Goal: Transaction & Acquisition: Purchase product/service

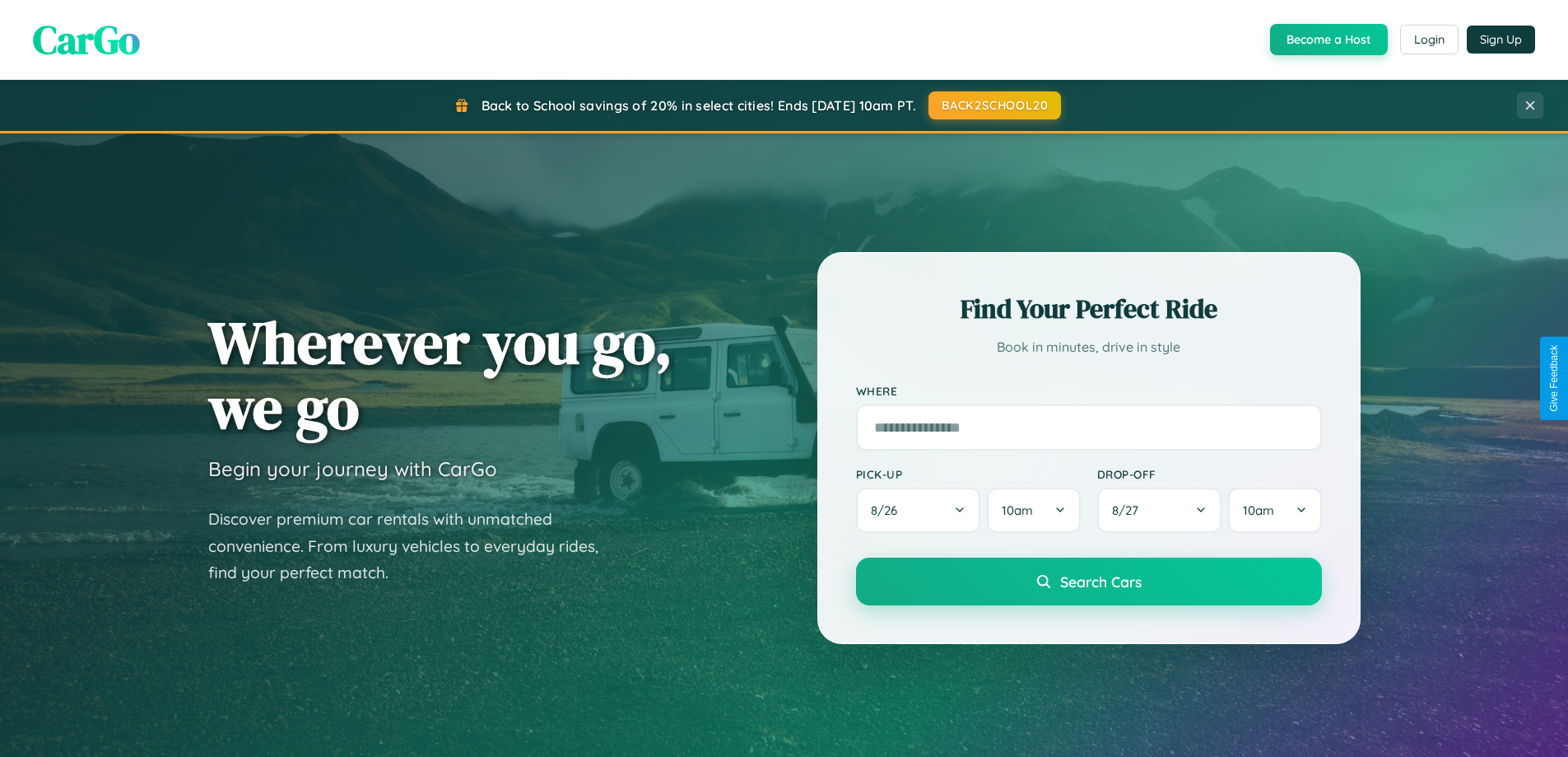
scroll to position [710, 0]
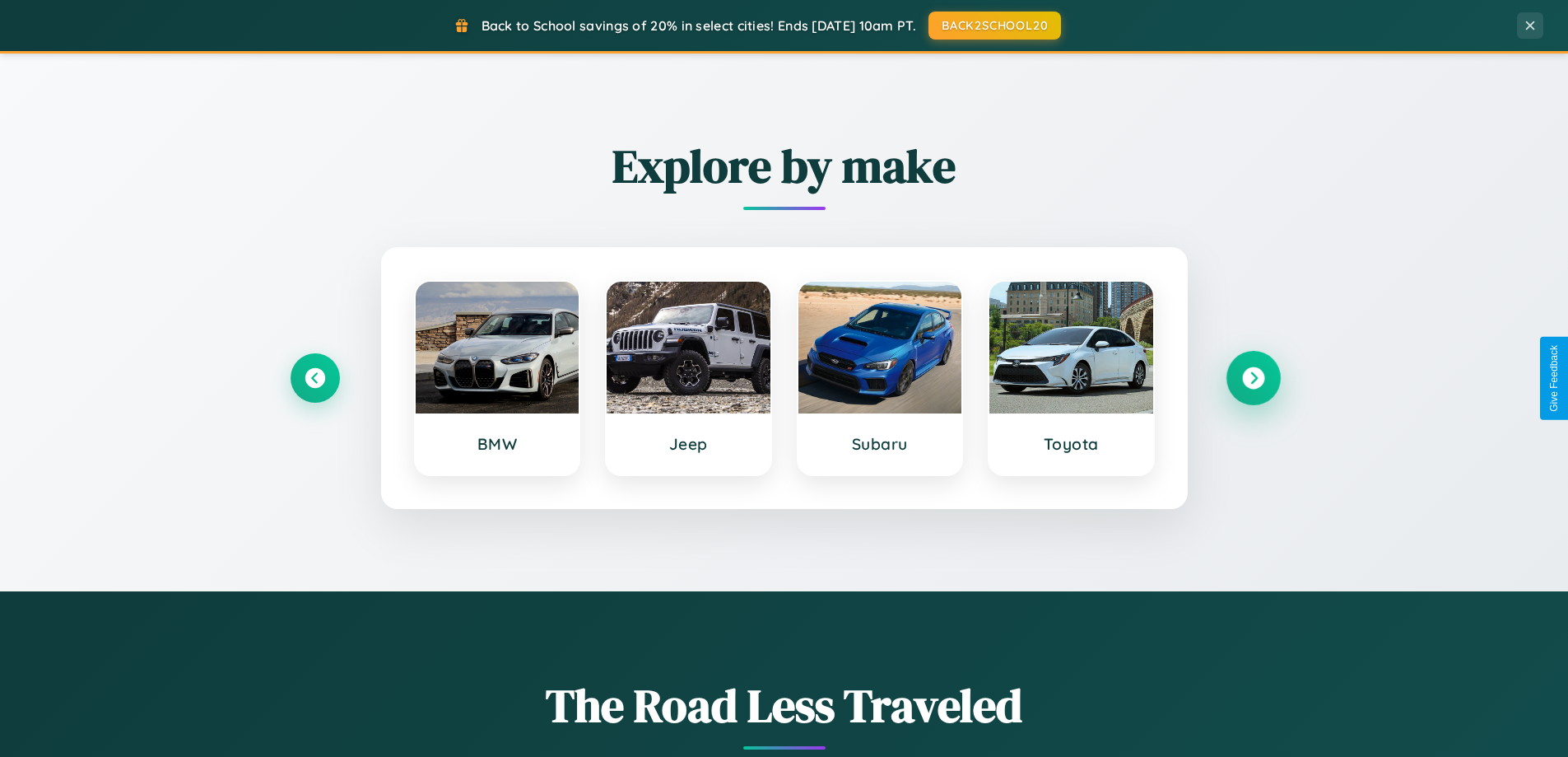
click at [1253, 378] on icon at bounding box center [1254, 378] width 23 height 23
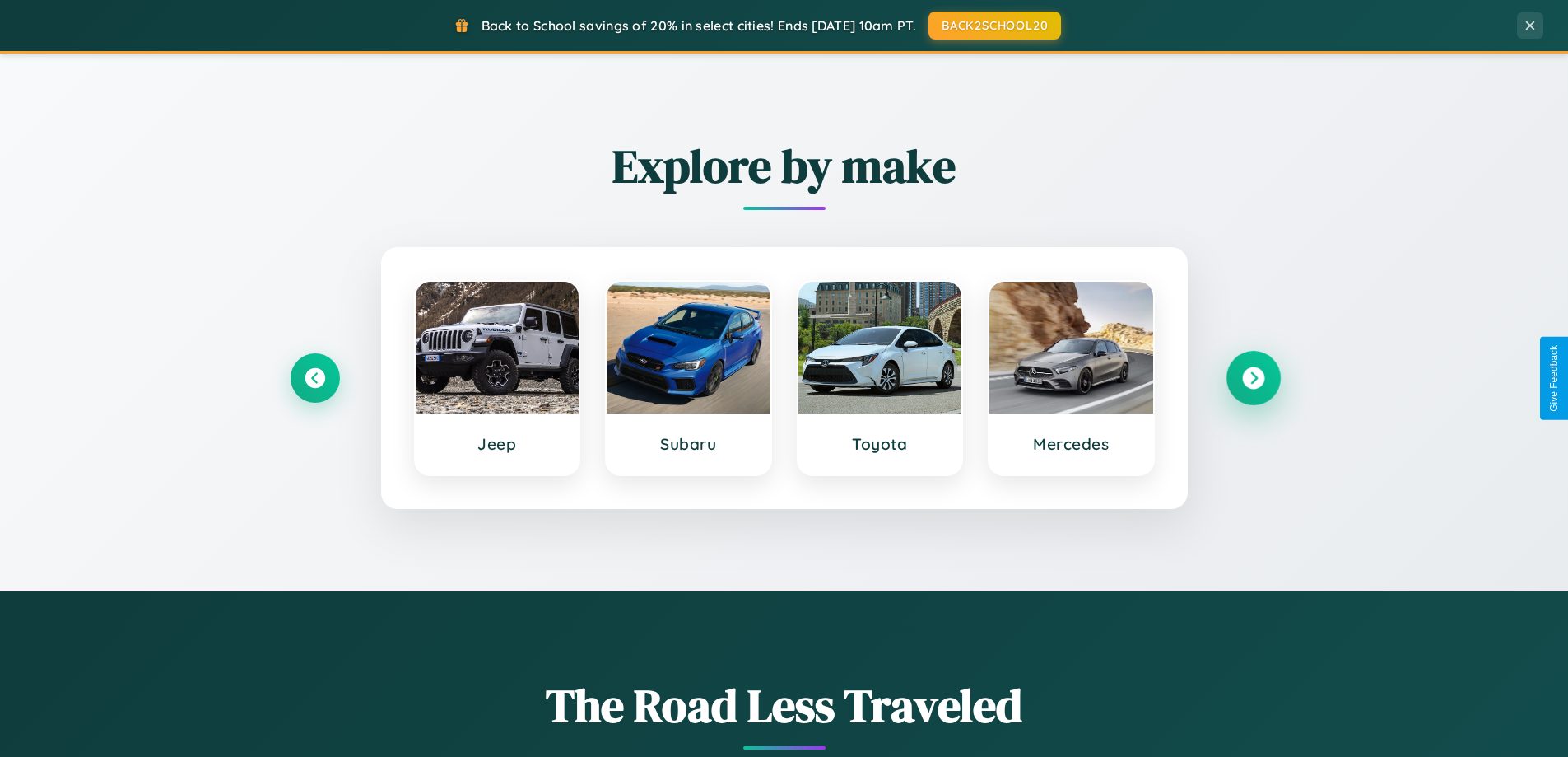
click at [1253, 378] on icon at bounding box center [1254, 378] width 23 height 23
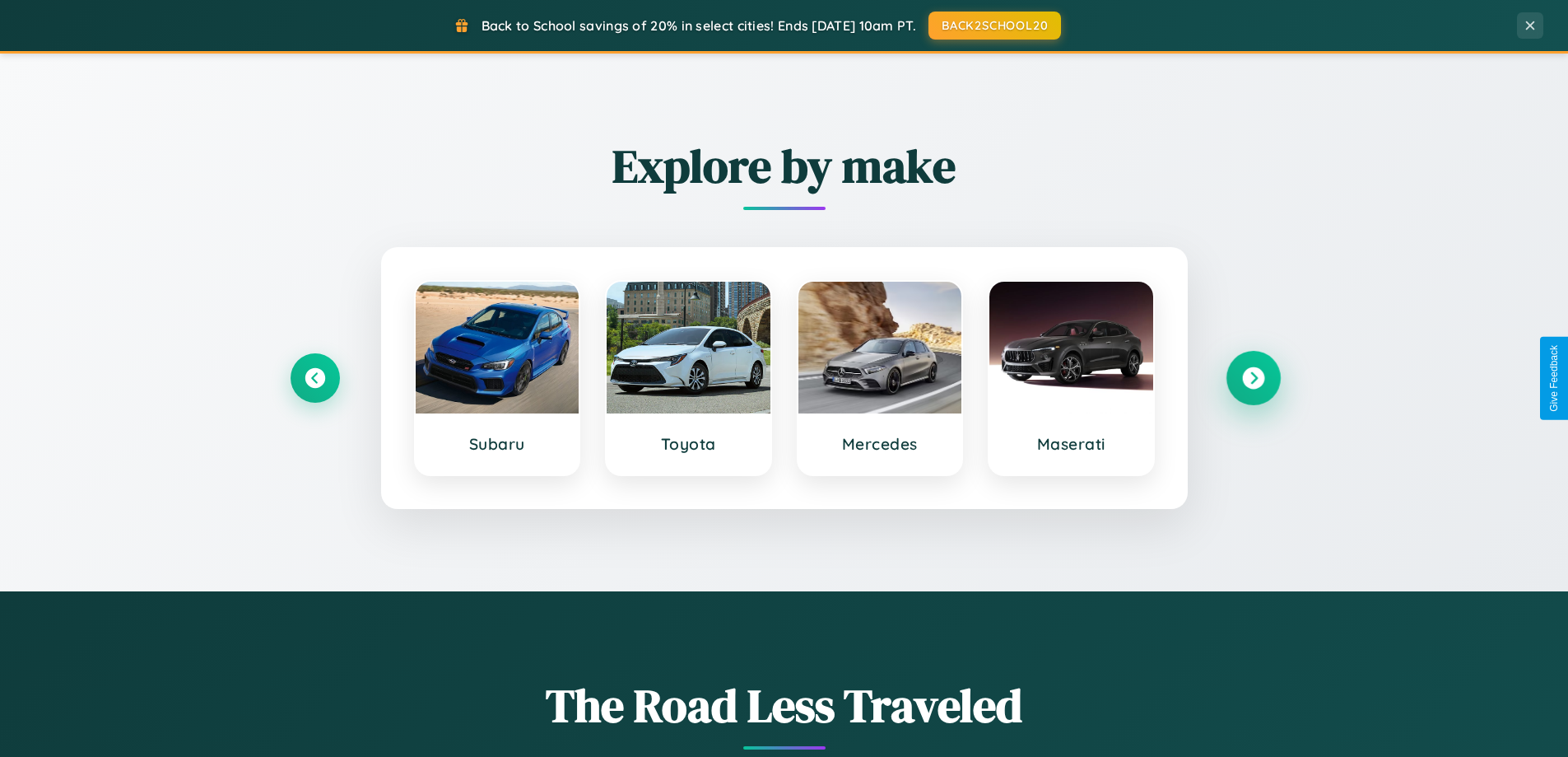
scroll to position [49, 0]
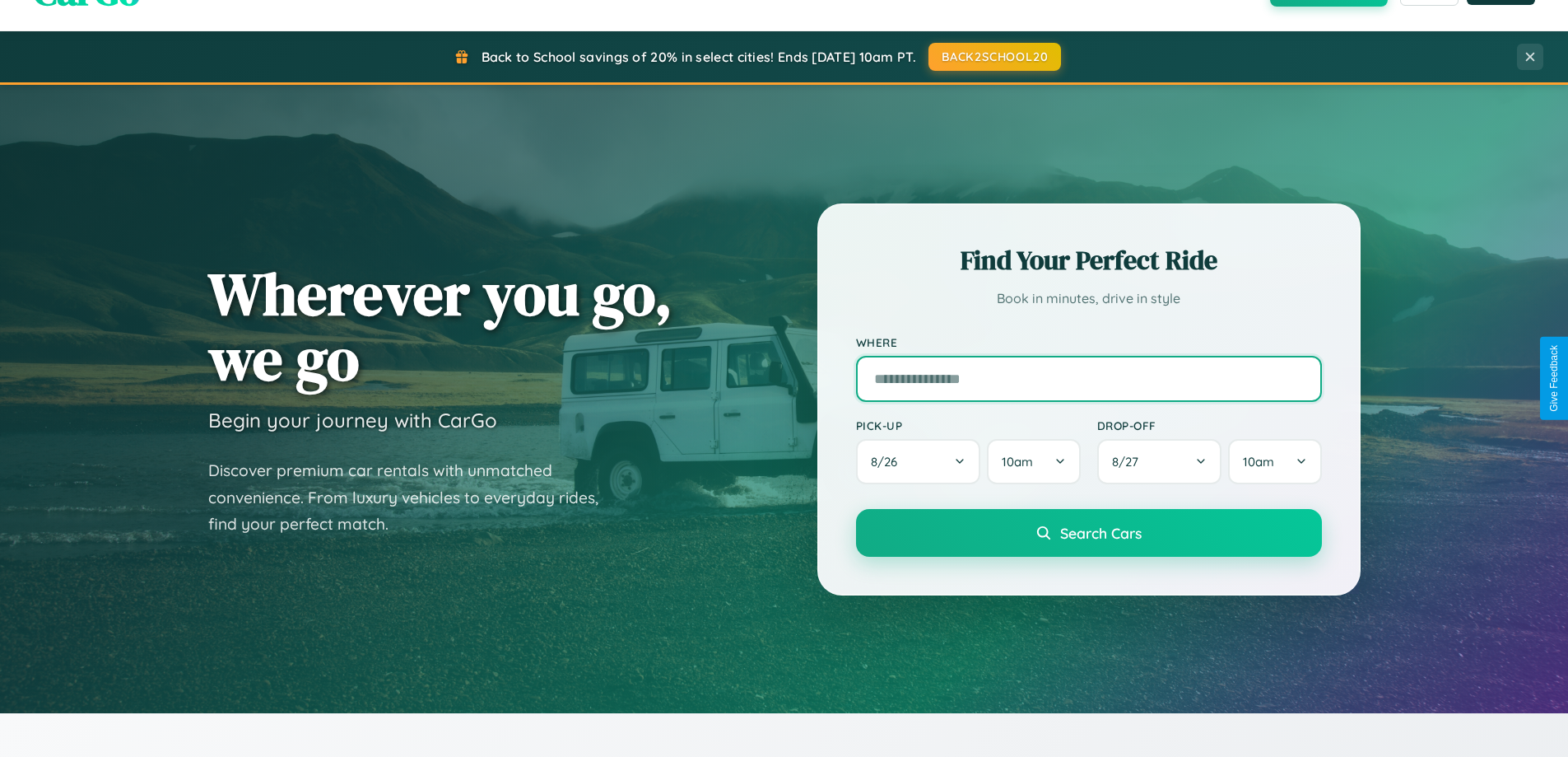
click at [1088, 378] on input "text" at bounding box center [1089, 378] width 466 height 46
type input "*********"
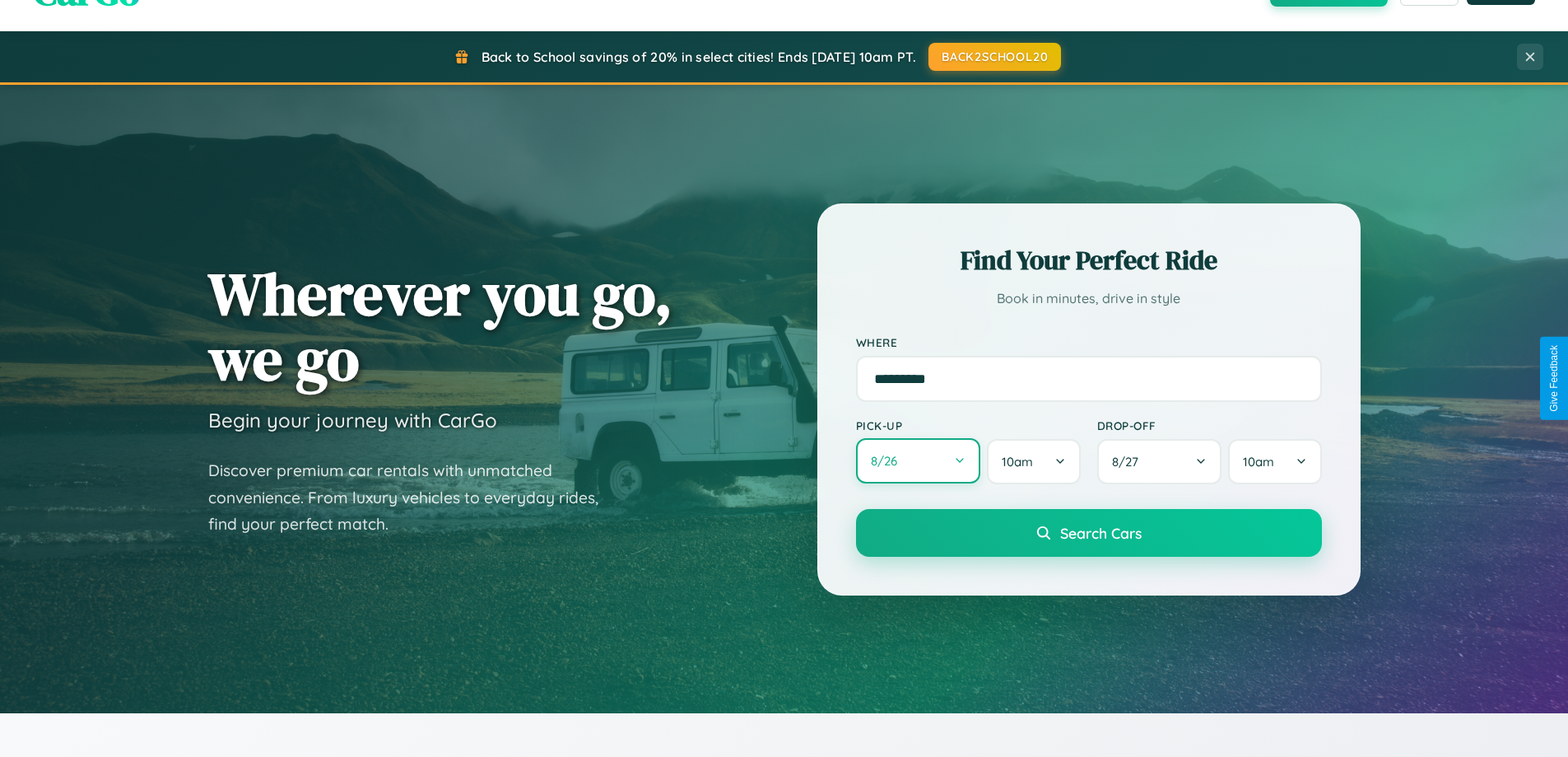
click at [918, 461] on button "8 / 26" at bounding box center [919, 461] width 125 height 45
select select "*"
select select "****"
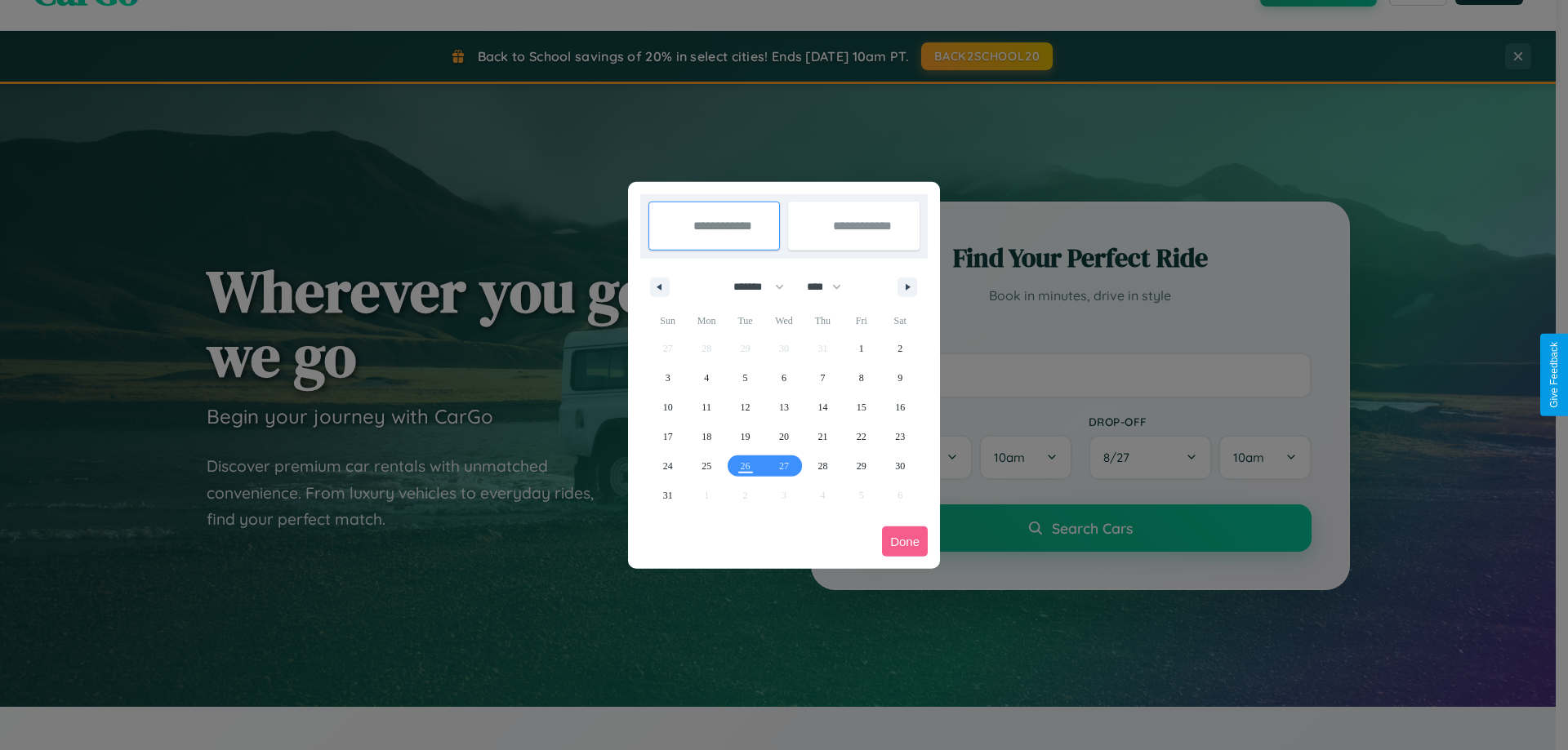
drag, startPoint x: 751, startPoint y: 286, endPoint x: 784, endPoint y: 327, distance: 52.6
click at [751, 286] on select "******* ******** ***** ***** *** **** **** ****** ********* ******* ******** **…" at bounding box center [756, 286] width 70 height 27
select select "*"
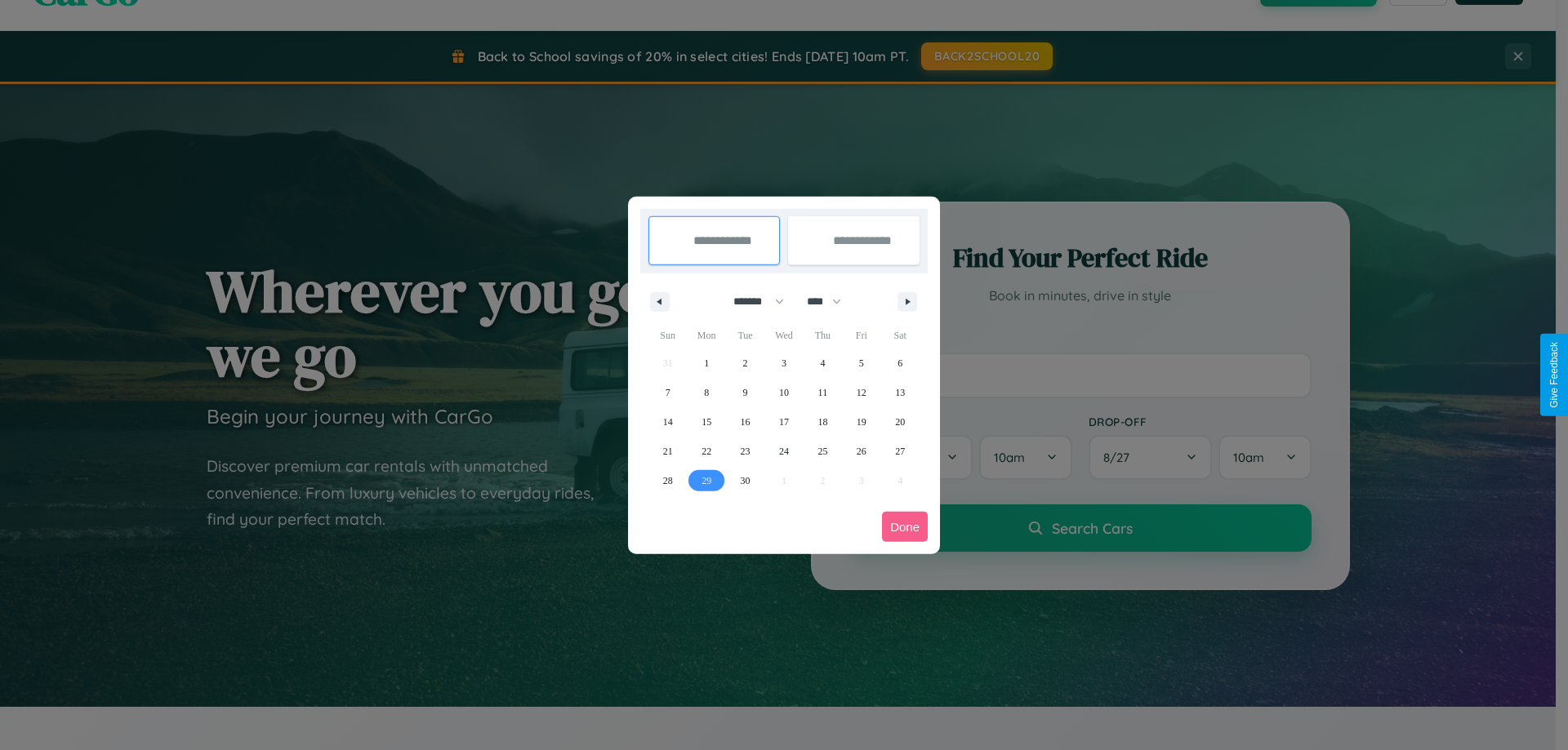
click at [707, 480] on span "29" at bounding box center [706, 481] width 9 height 29
type input "**********"
click at [907, 301] on icon "button" at bounding box center [910, 302] width 8 height 7
select select "*"
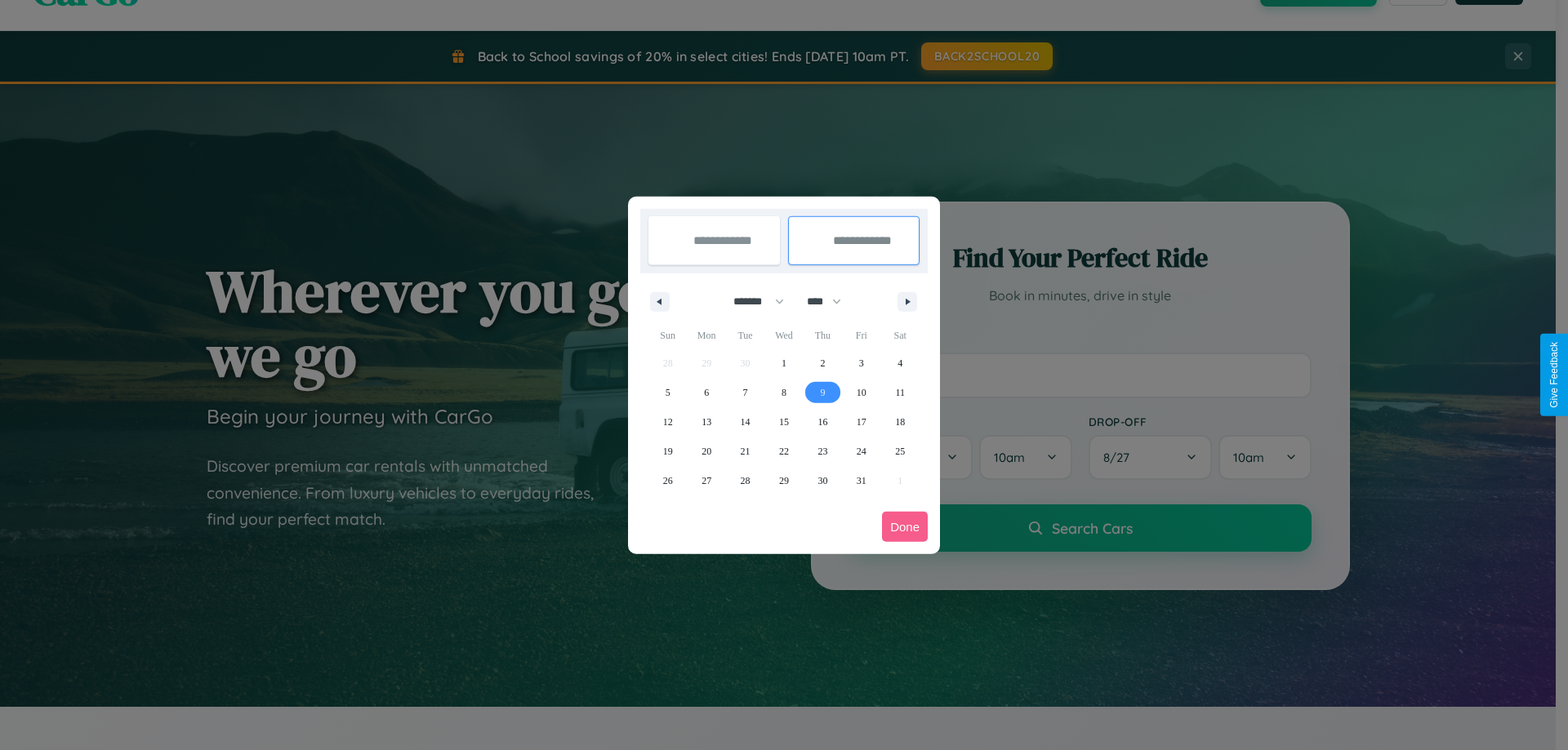
click at [822, 391] on span "9" at bounding box center [823, 392] width 5 height 29
type input "**********"
select select "*"
click at [904, 526] on button "Done" at bounding box center [904, 526] width 46 height 30
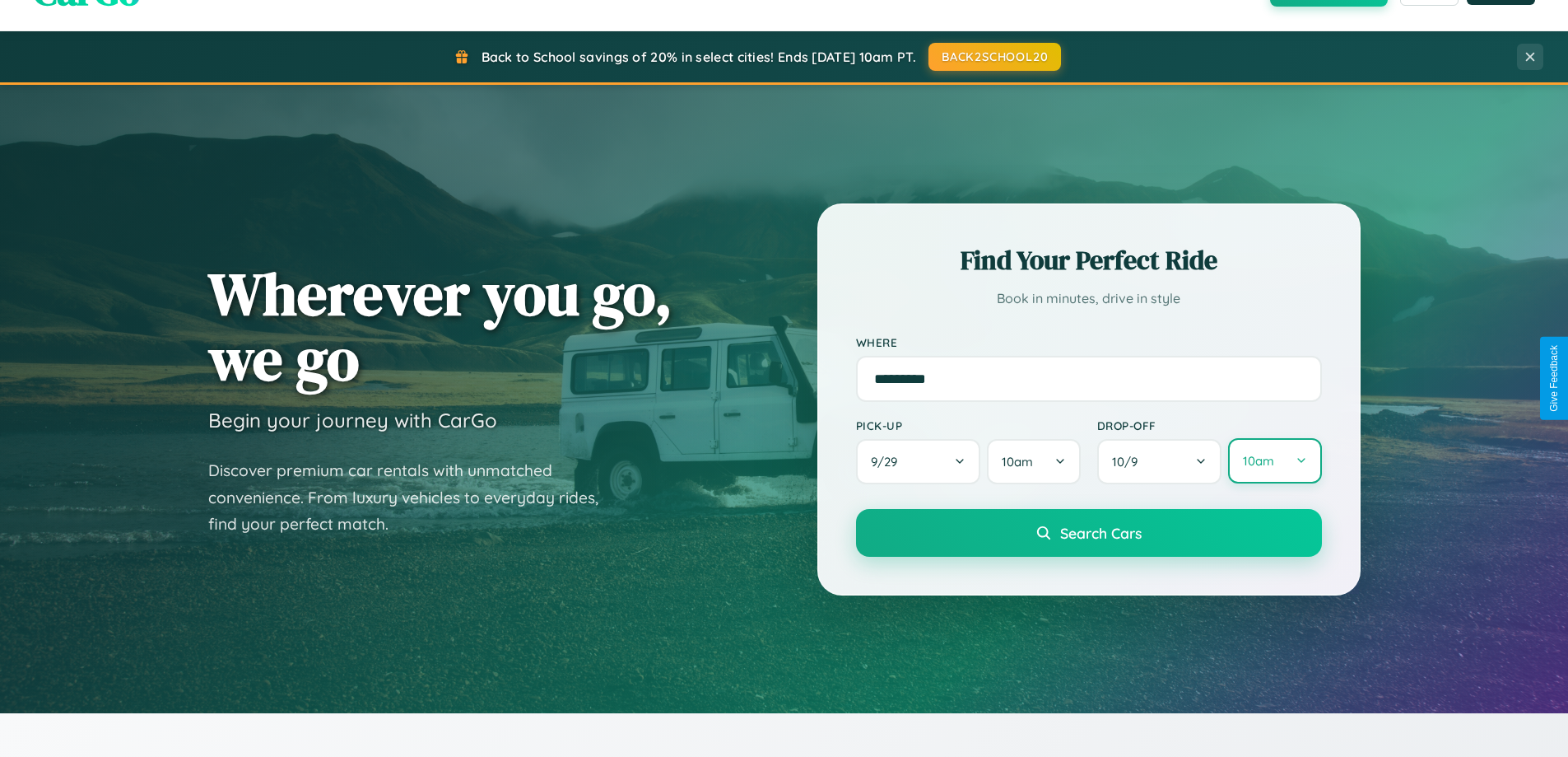
click at [1275, 461] on button "10am" at bounding box center [1275, 461] width 93 height 45
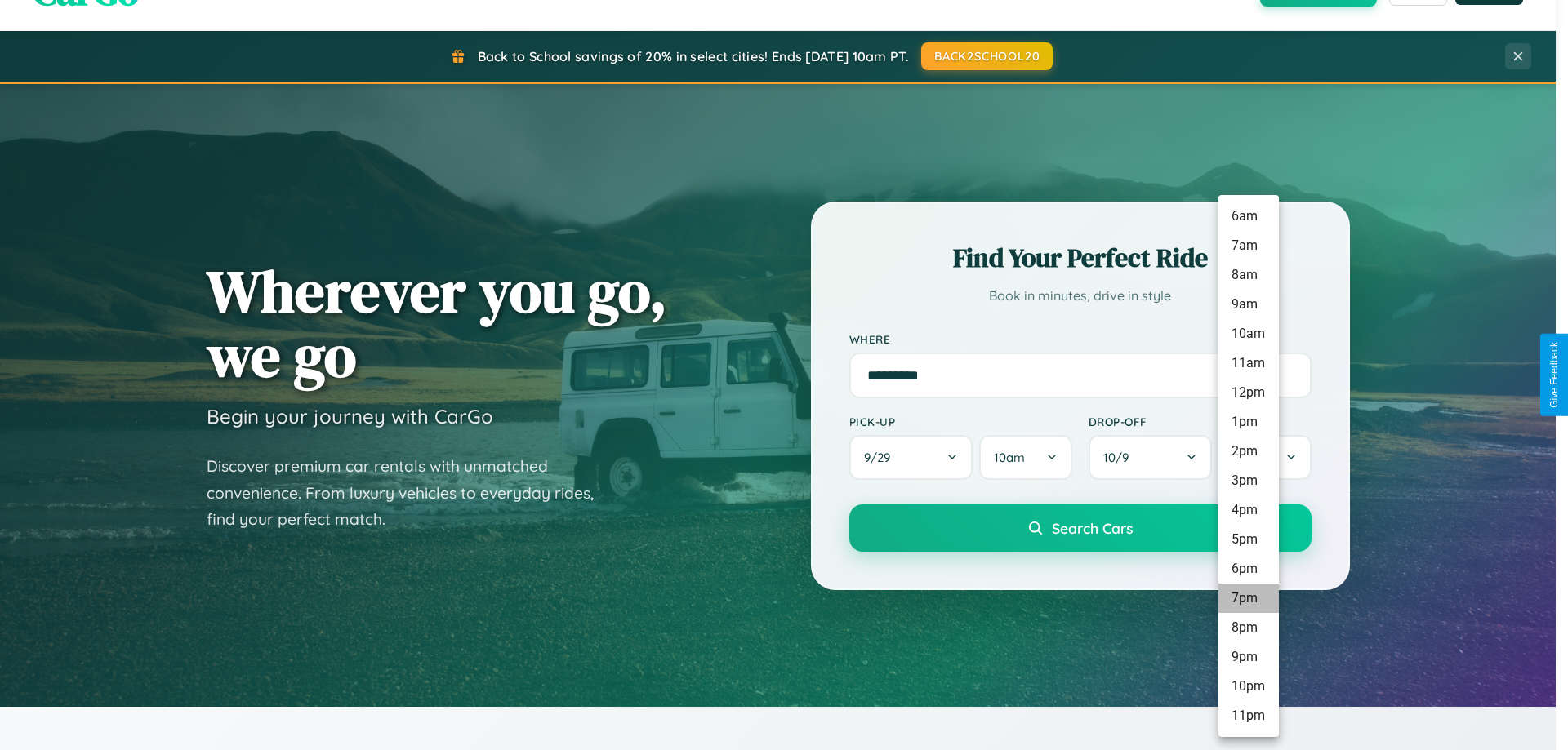
click at [1248, 598] on li "7pm" at bounding box center [1249, 598] width 60 height 29
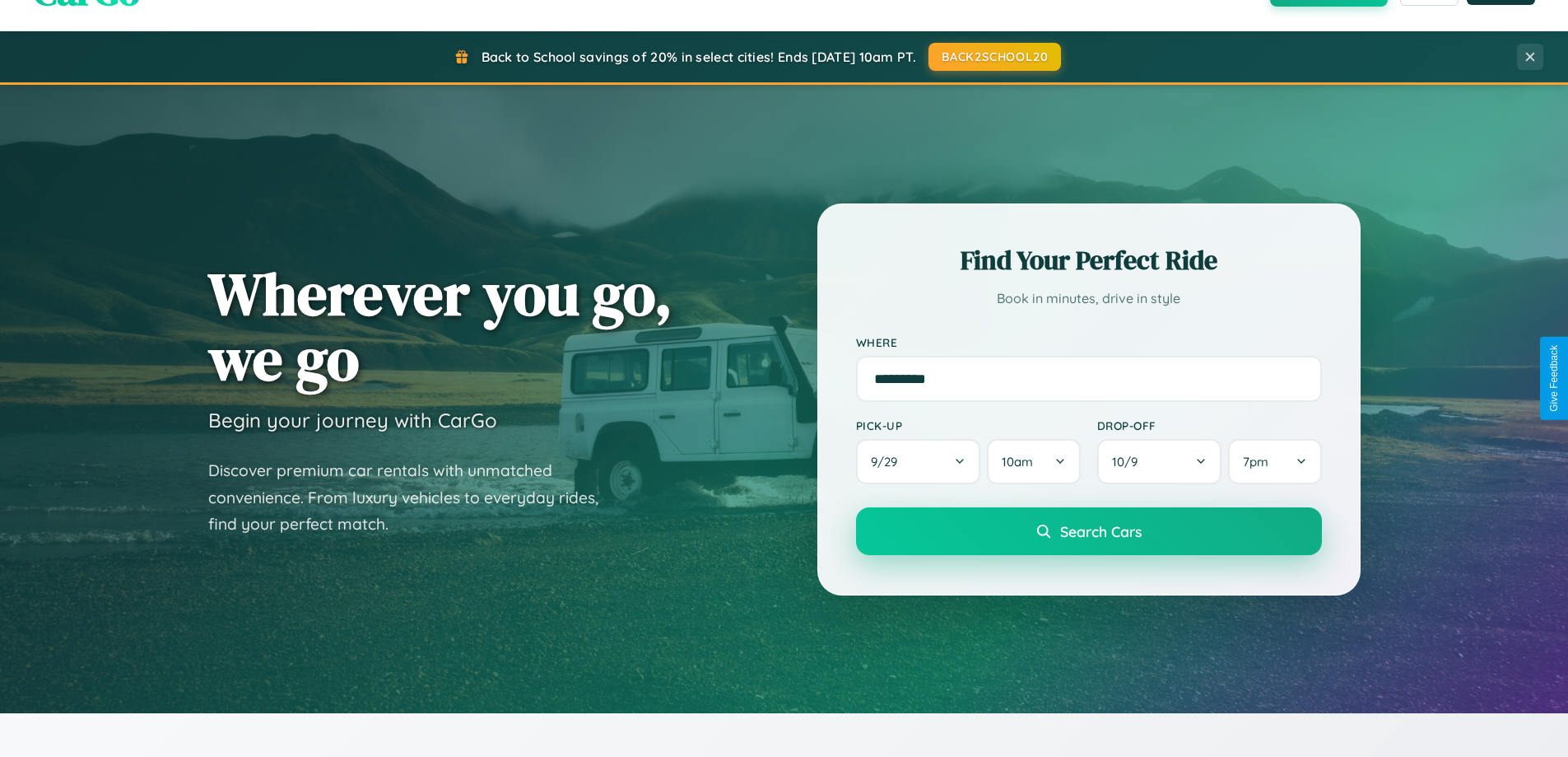
click at [1088, 533] on span "Search Cars" at bounding box center [1101, 531] width 82 height 18
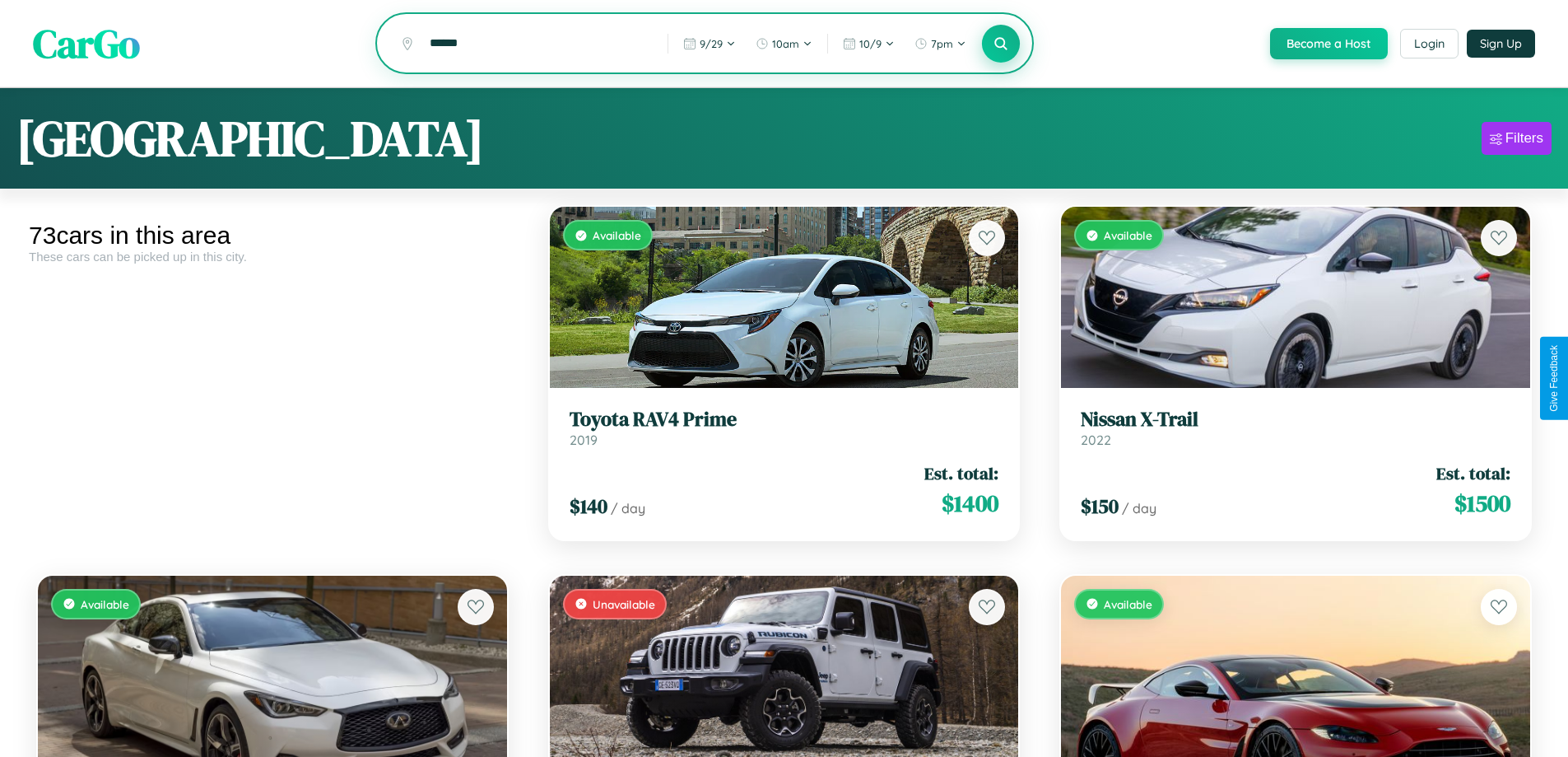
click at [1001, 43] on icon at bounding box center [1001, 43] width 16 height 16
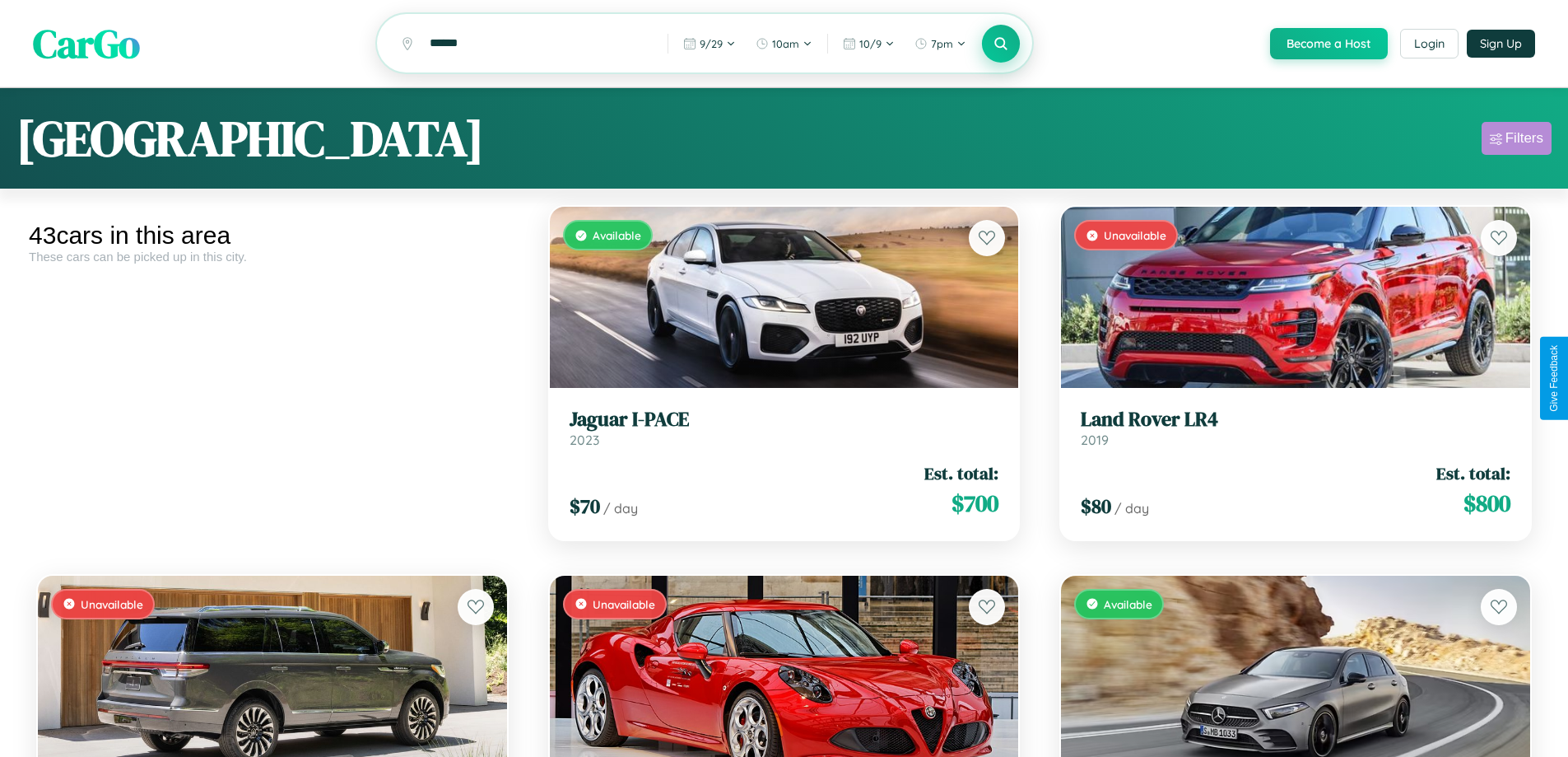
click at [1517, 141] on div "Filters" at bounding box center [1525, 138] width 38 height 16
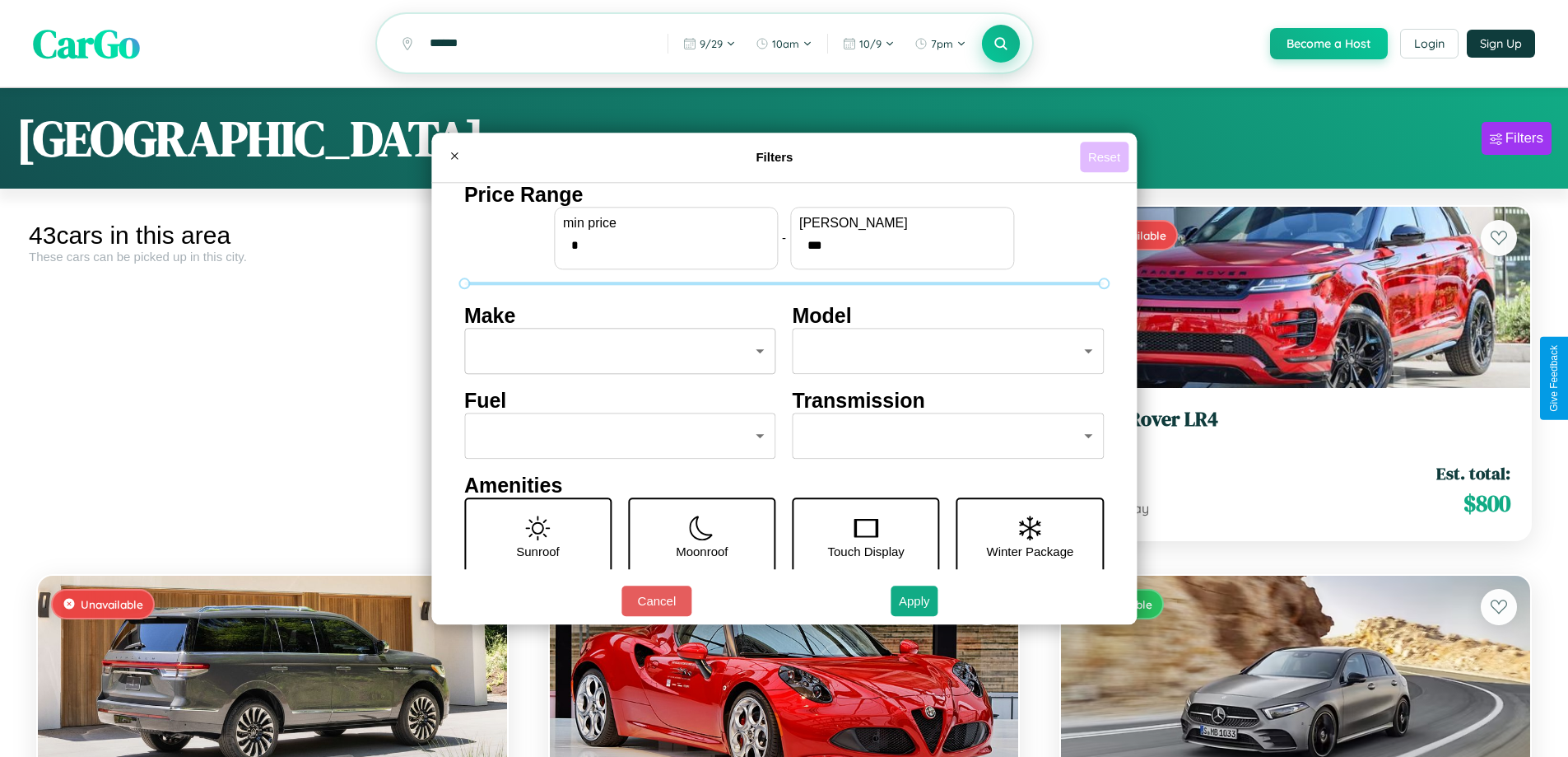
click at [1106, 156] on button "Reset" at bounding box center [1105, 156] width 49 height 30
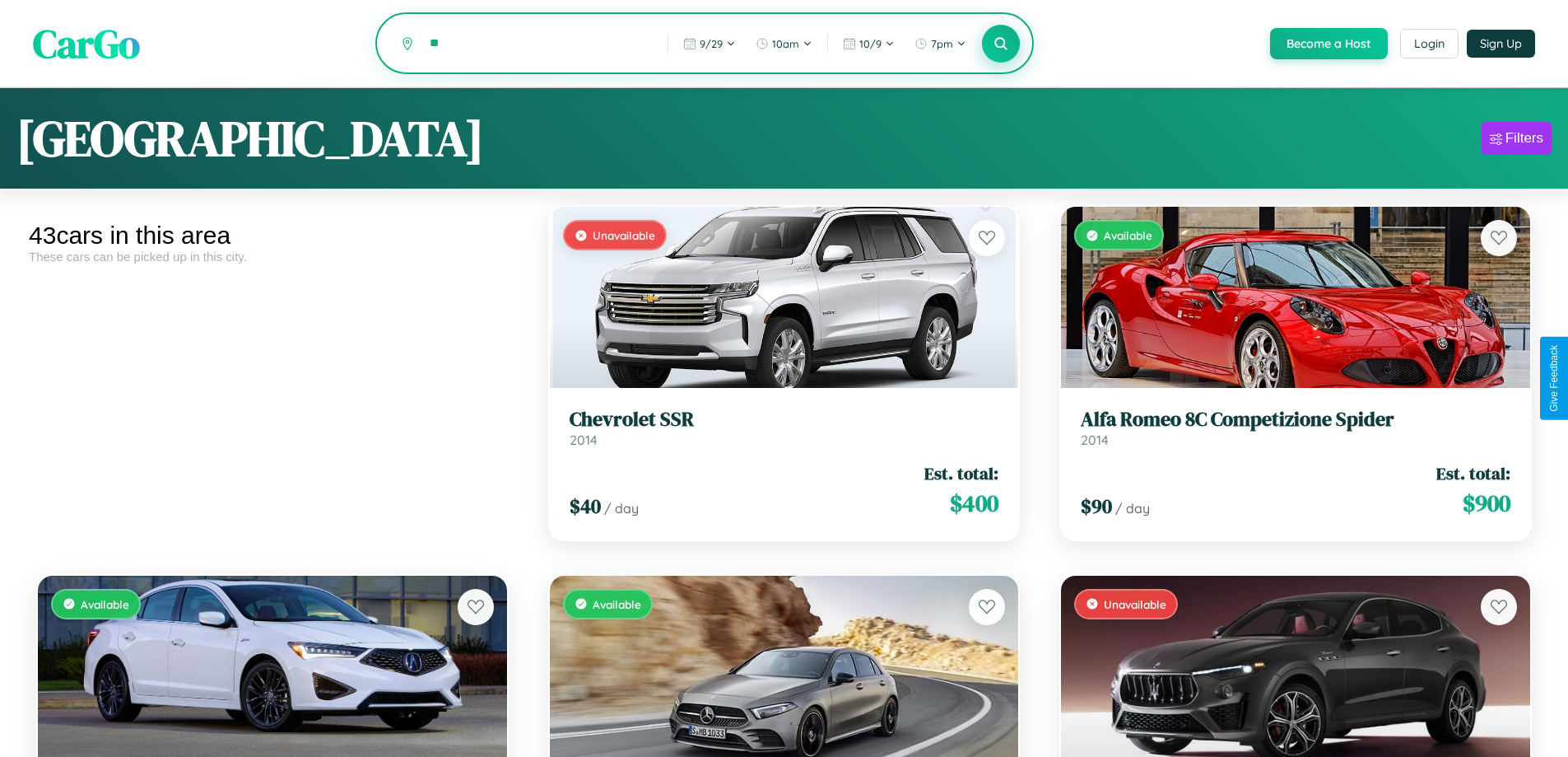
type input "*"
type input "*********"
click at [1001, 43] on icon at bounding box center [1001, 43] width 16 height 16
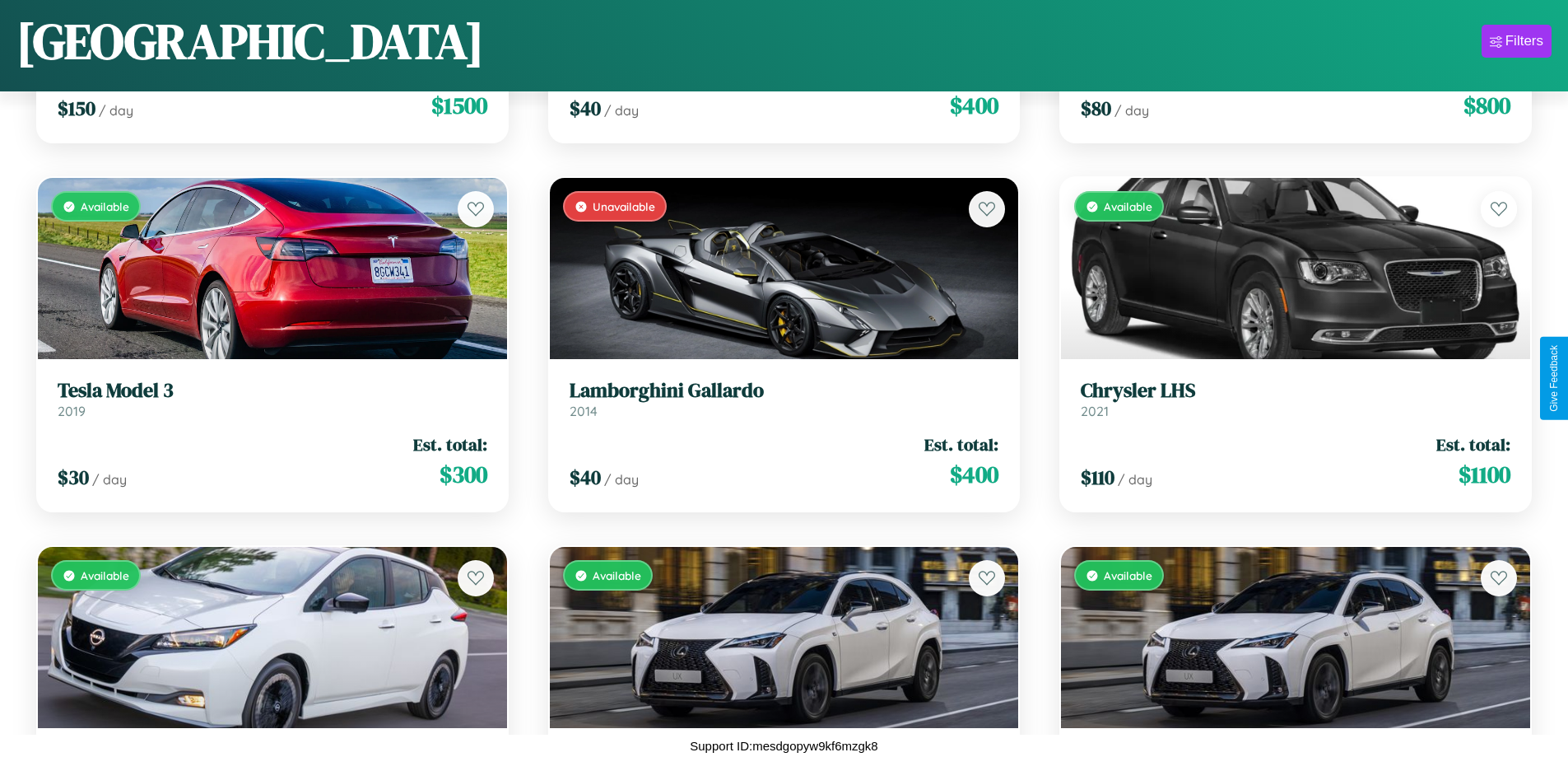
scroll to position [5764, 0]
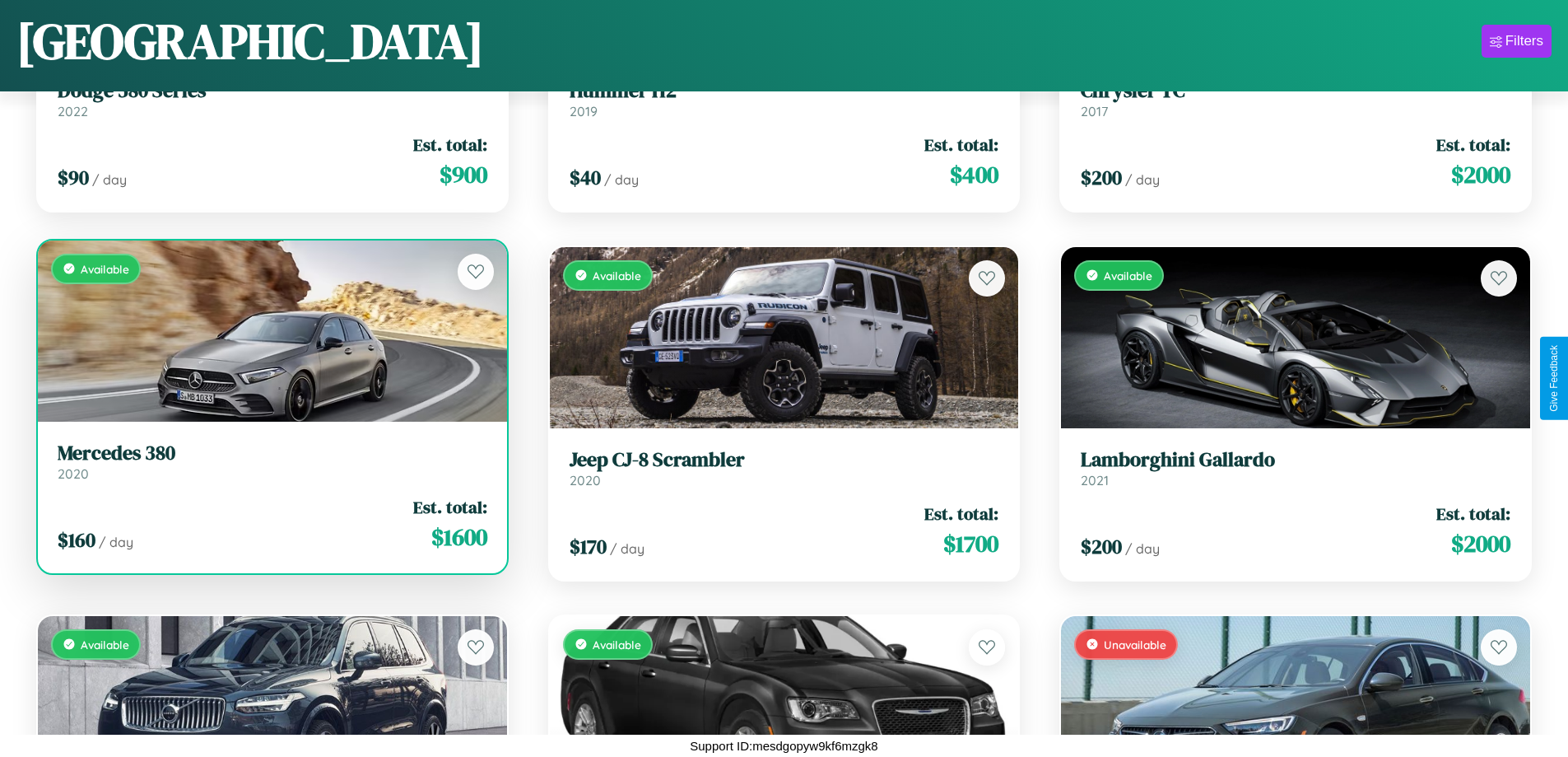
click at [270, 468] on link "Mercedes 380 2020" at bounding box center [272, 462] width 430 height 40
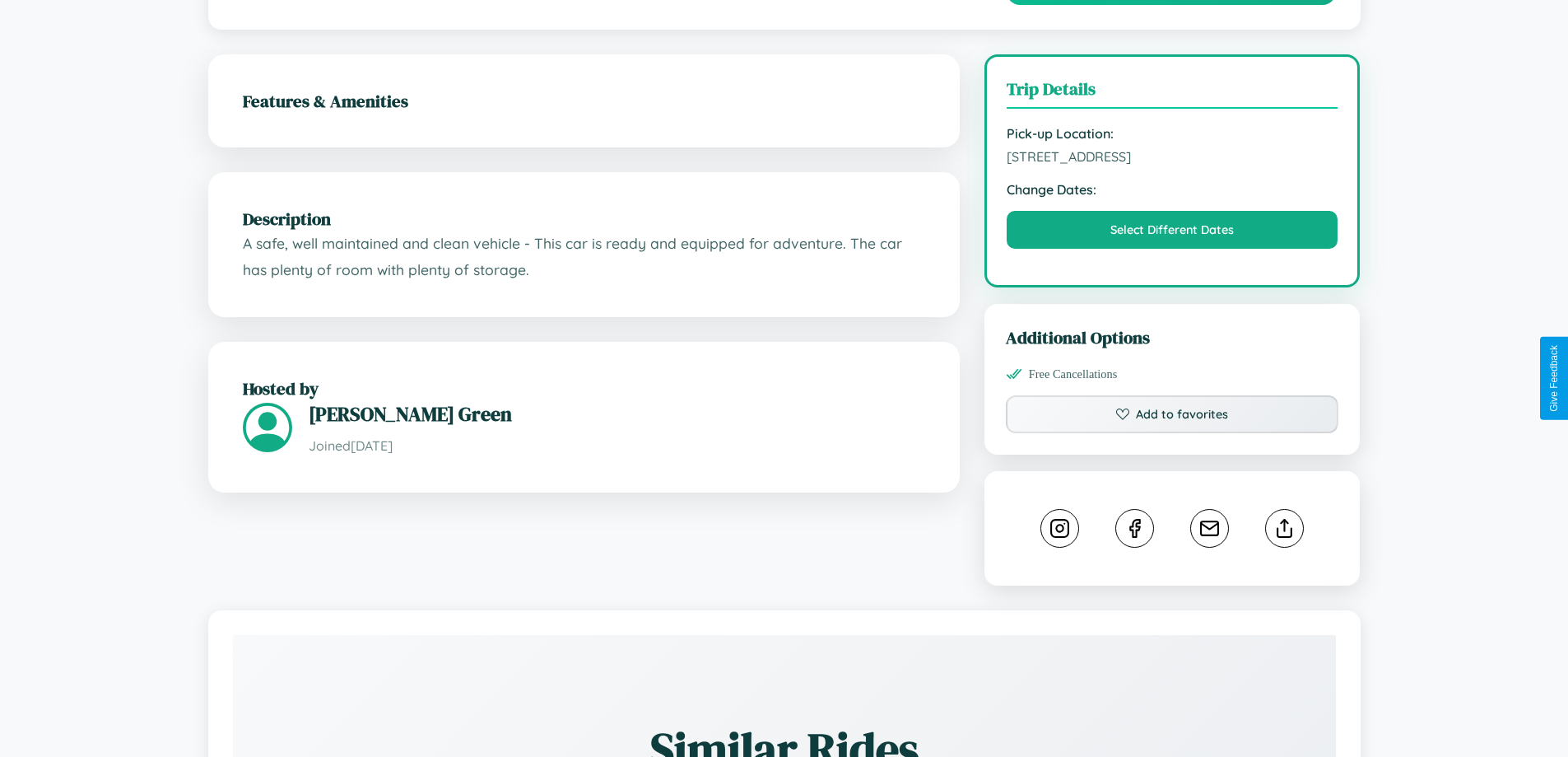
scroll to position [427, 0]
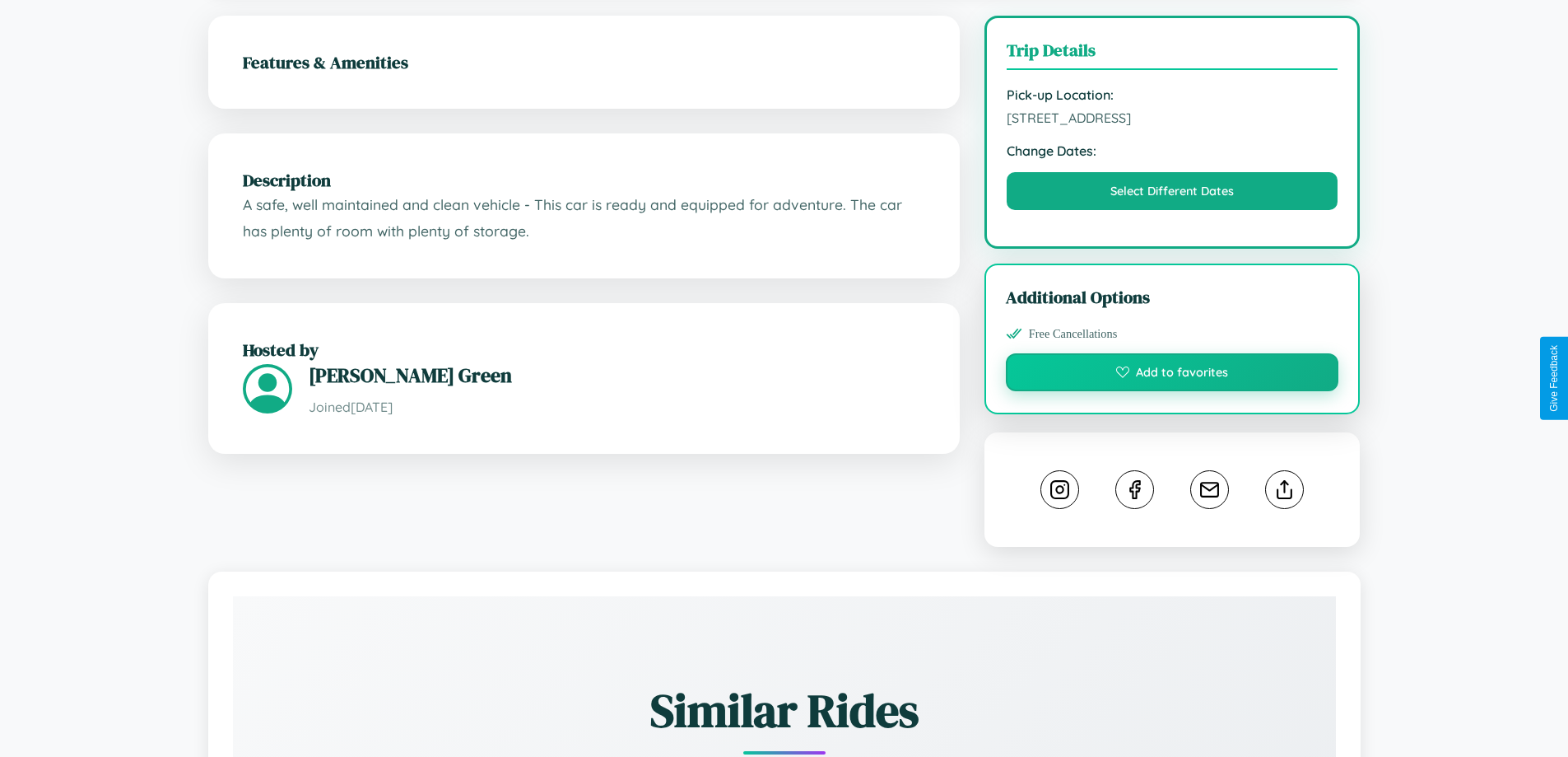
click at [1172, 375] on button "Add to favorites" at bounding box center [1172, 372] width 333 height 38
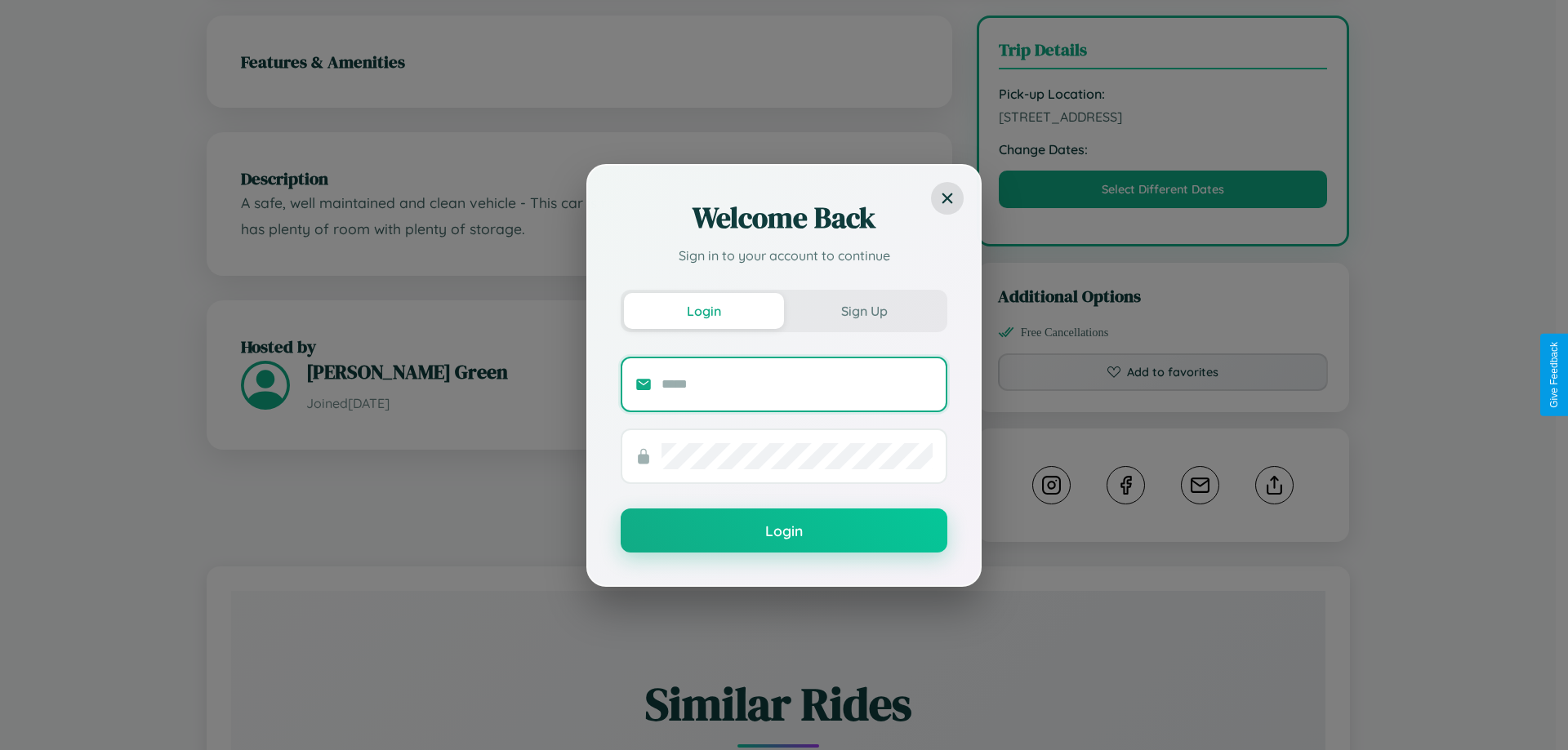
click at [797, 384] on input "text" at bounding box center [797, 384] width 271 height 26
type input "**********"
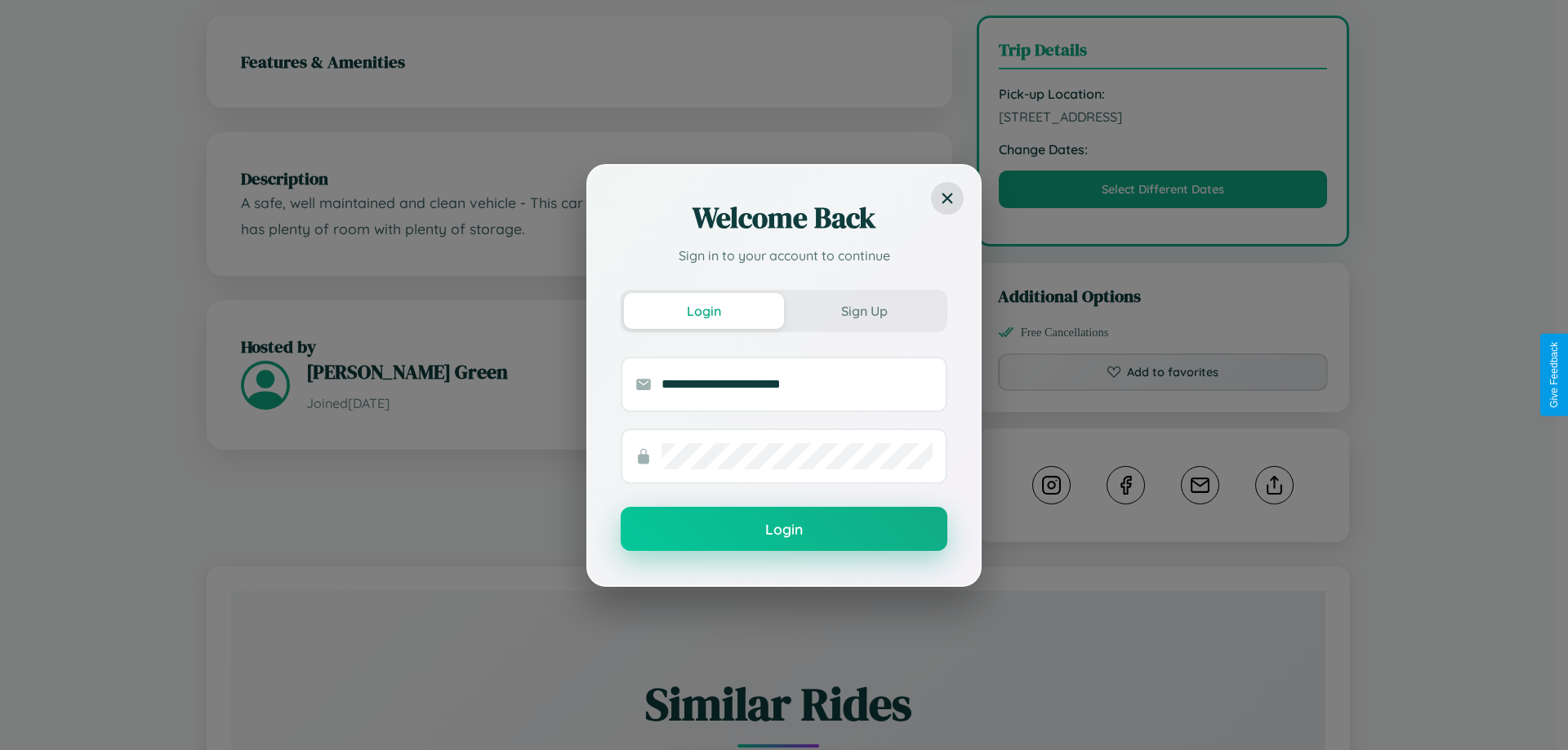
click at [784, 530] on button "Login" at bounding box center [784, 528] width 327 height 44
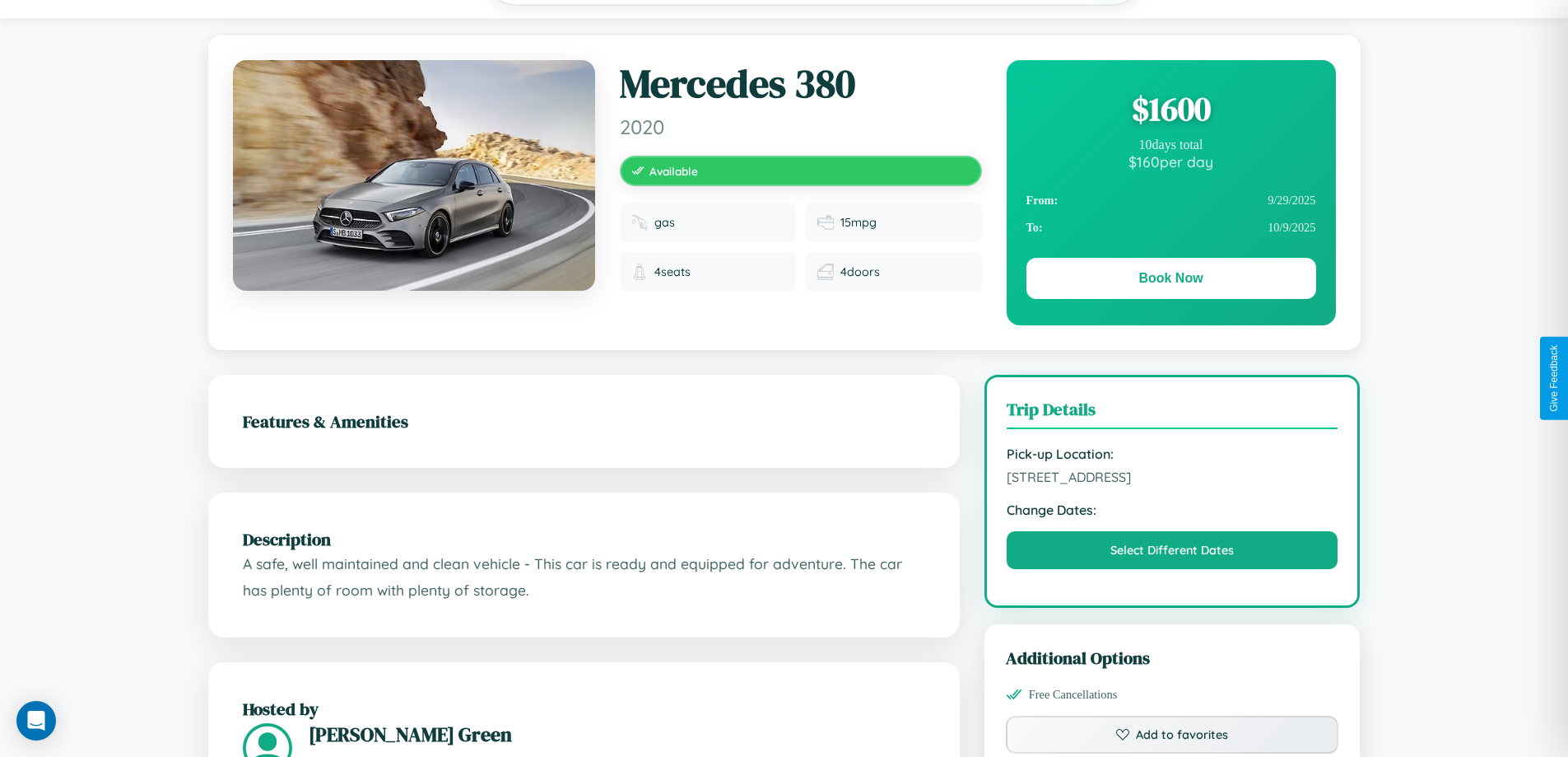
scroll to position [0, 0]
